Goal: Information Seeking & Learning: Compare options

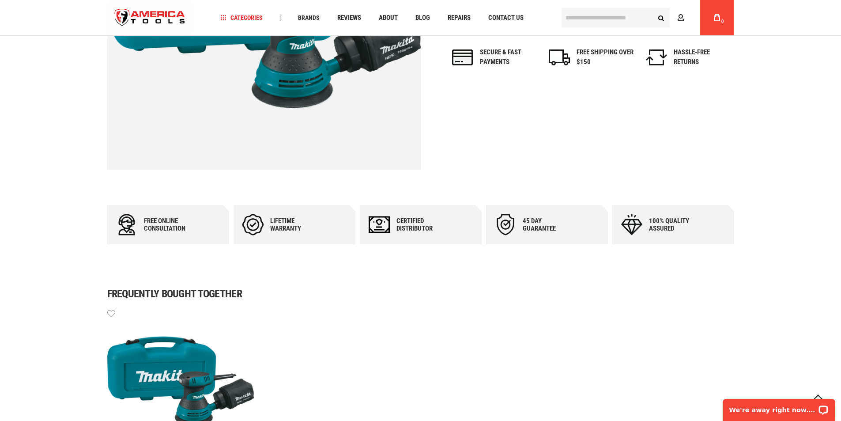
scroll to position [405, 0]
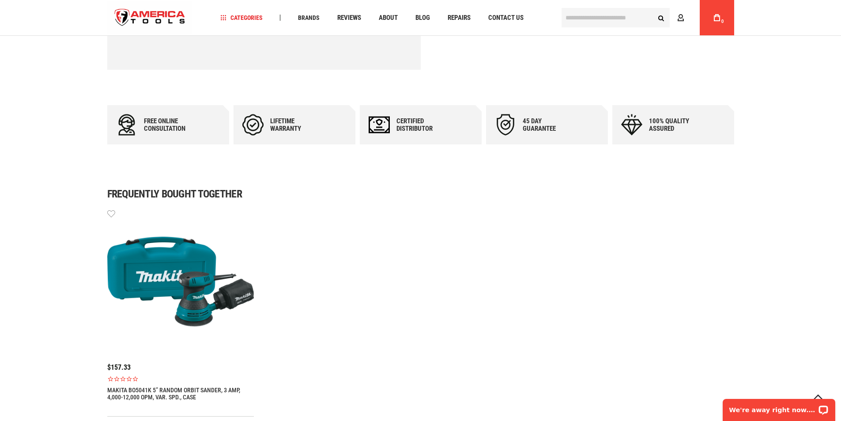
click at [155, 282] on img at bounding box center [180, 281] width 147 height 147
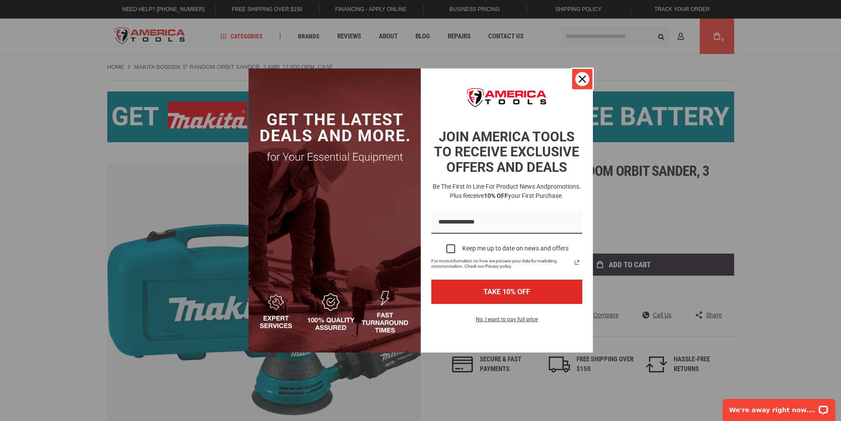
click at [583, 77] on icon "close icon" at bounding box center [582, 79] width 7 height 7
